Goal: Transaction & Acquisition: Obtain resource

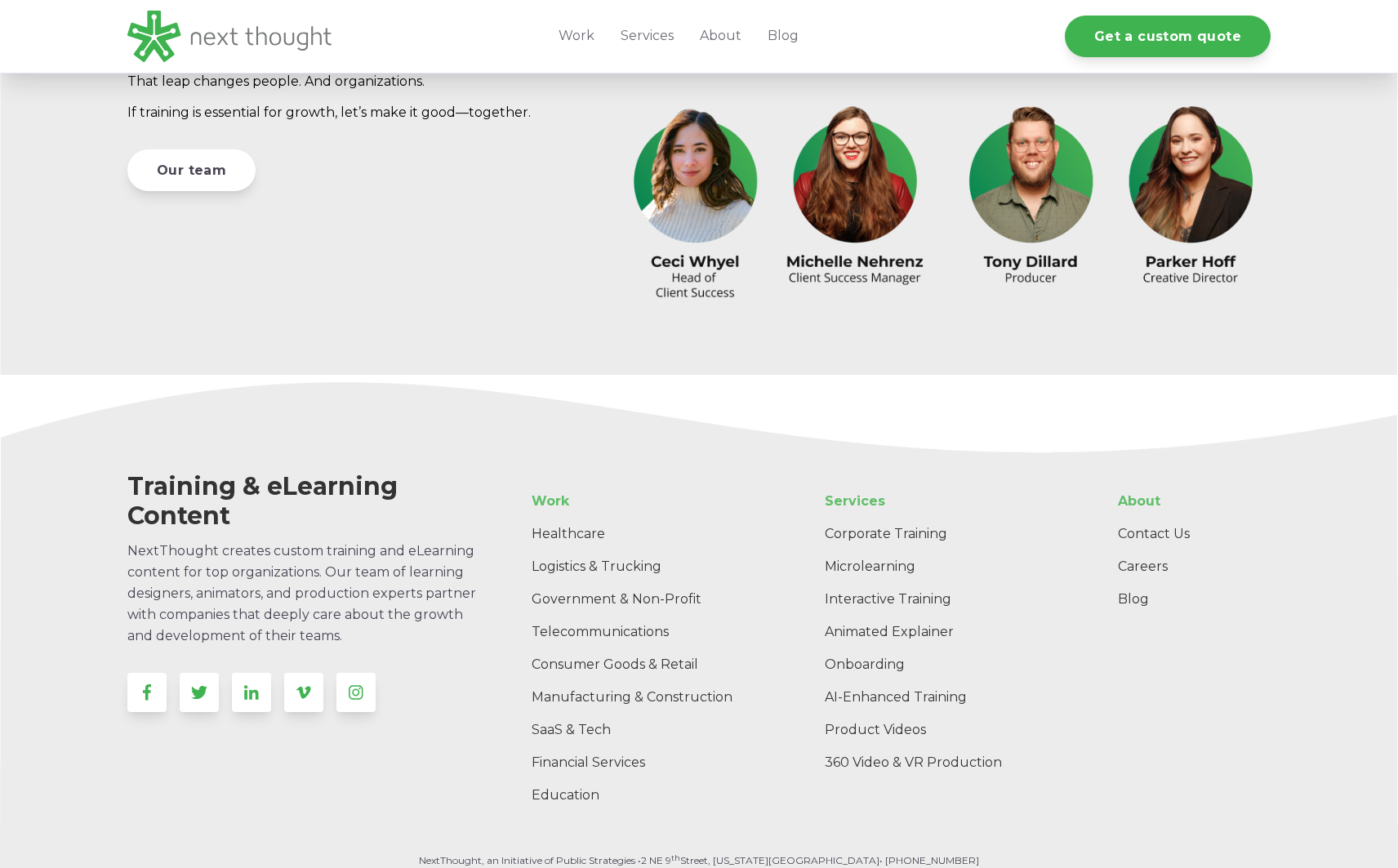
scroll to position [5088, 0]
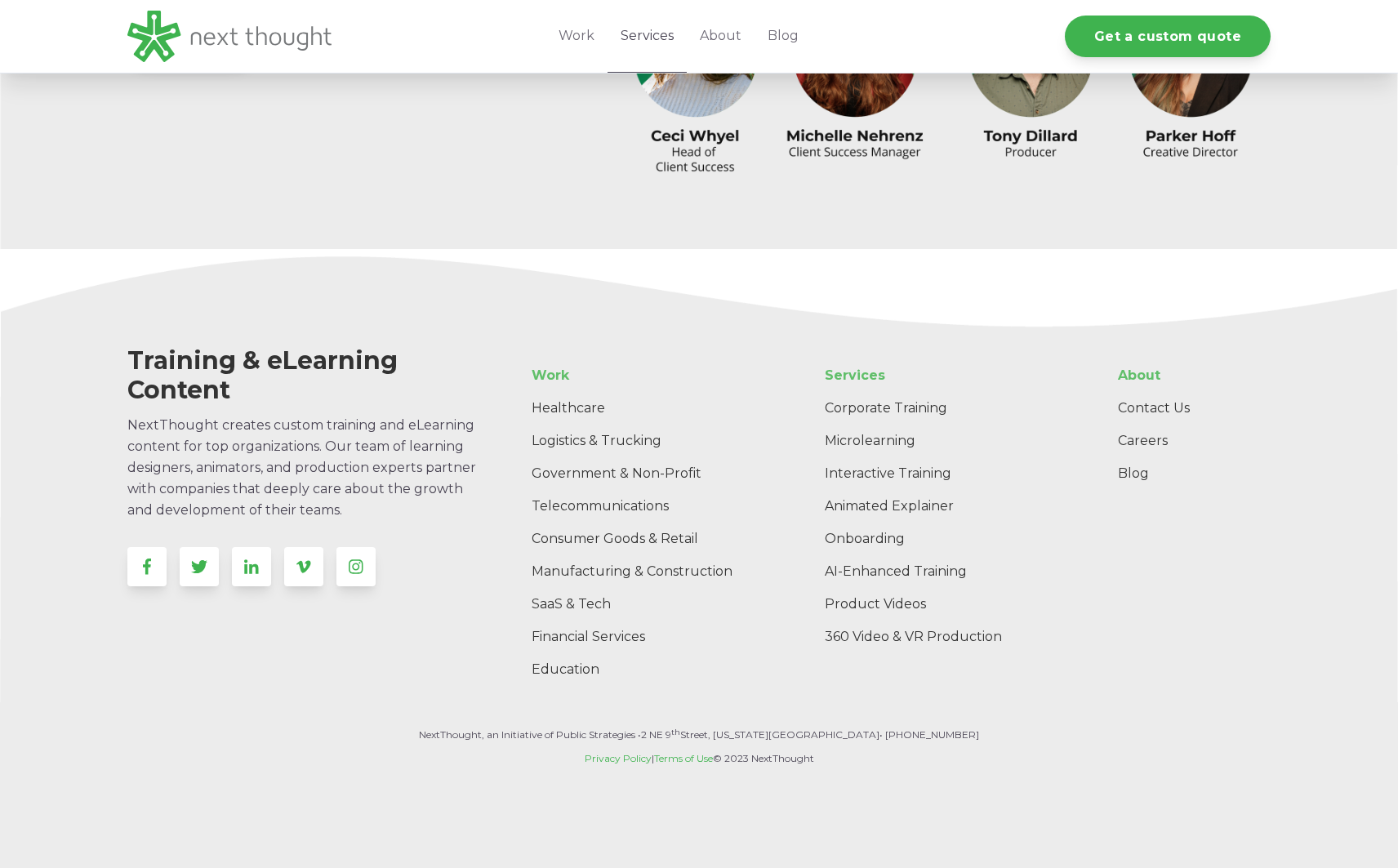
click at [650, 35] on link "Services" at bounding box center [647, 36] width 79 height 73
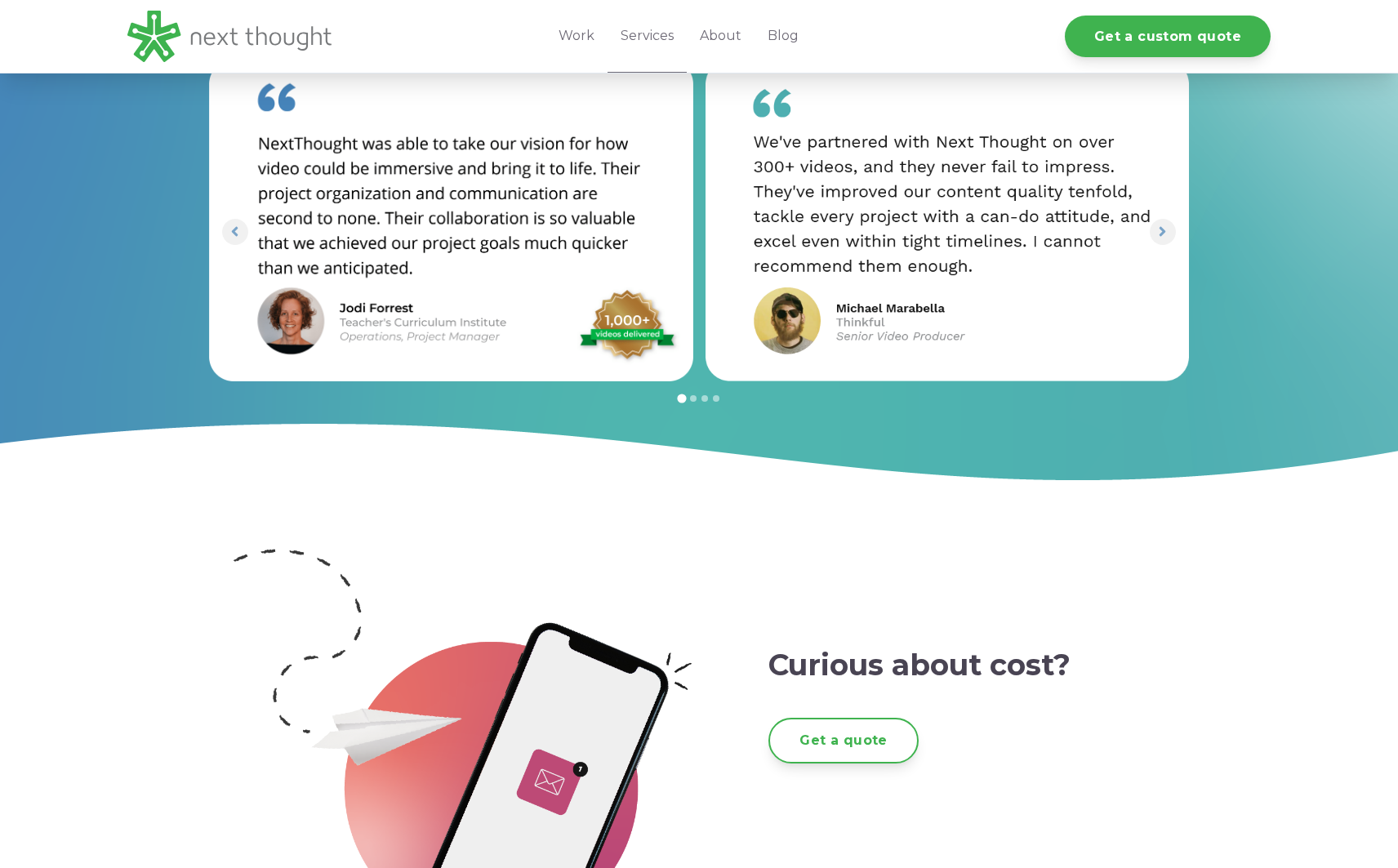
scroll to position [2279, 0]
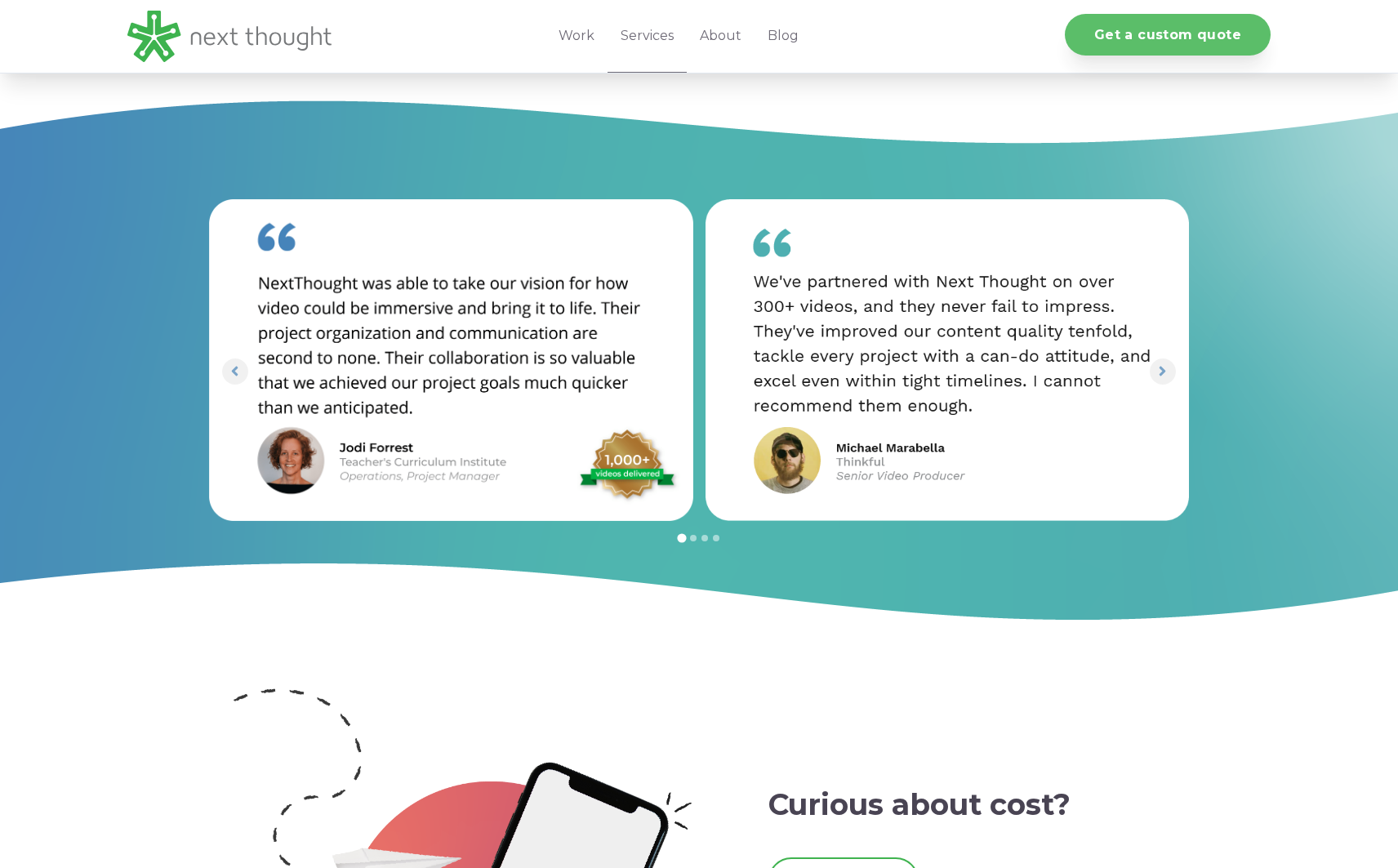
click at [1217, 28] on link "Get a custom quote" at bounding box center [1167, 34] width 206 height 41
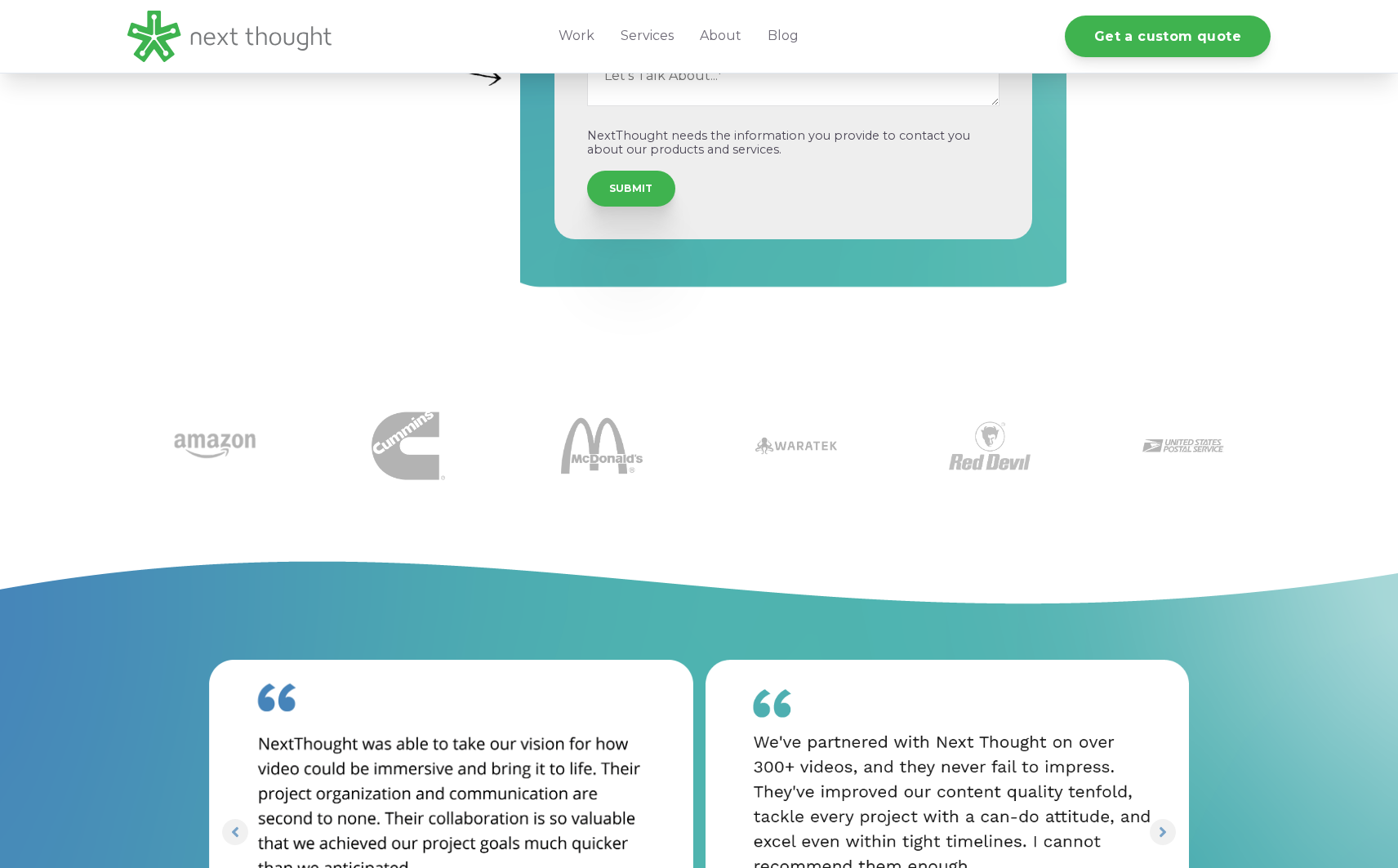
scroll to position [543, 0]
